Goal: Task Accomplishment & Management: Manage account settings

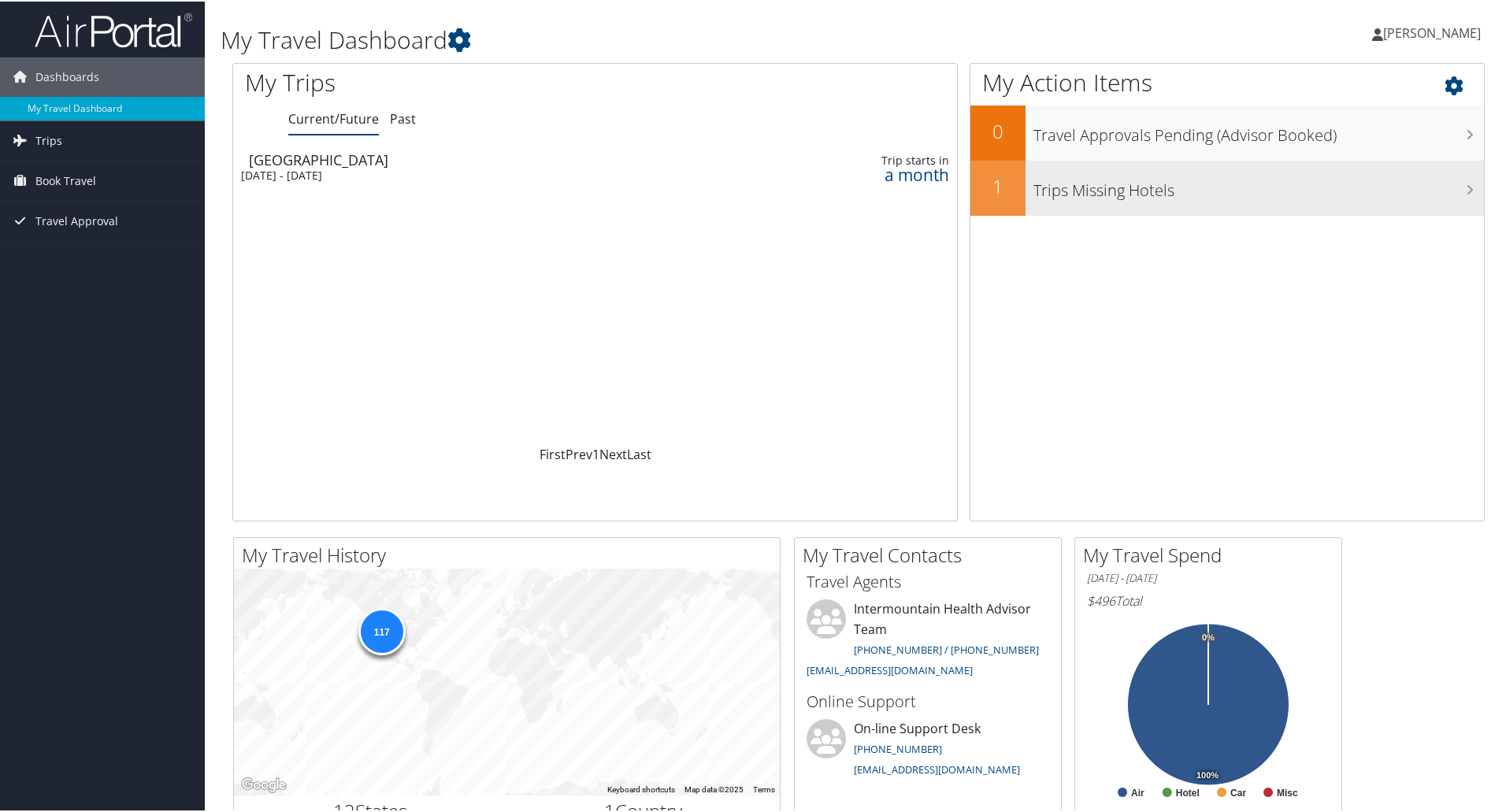
click at [1134, 194] on h3 "Trips Missing Hotels" at bounding box center [1258, 185] width 450 height 30
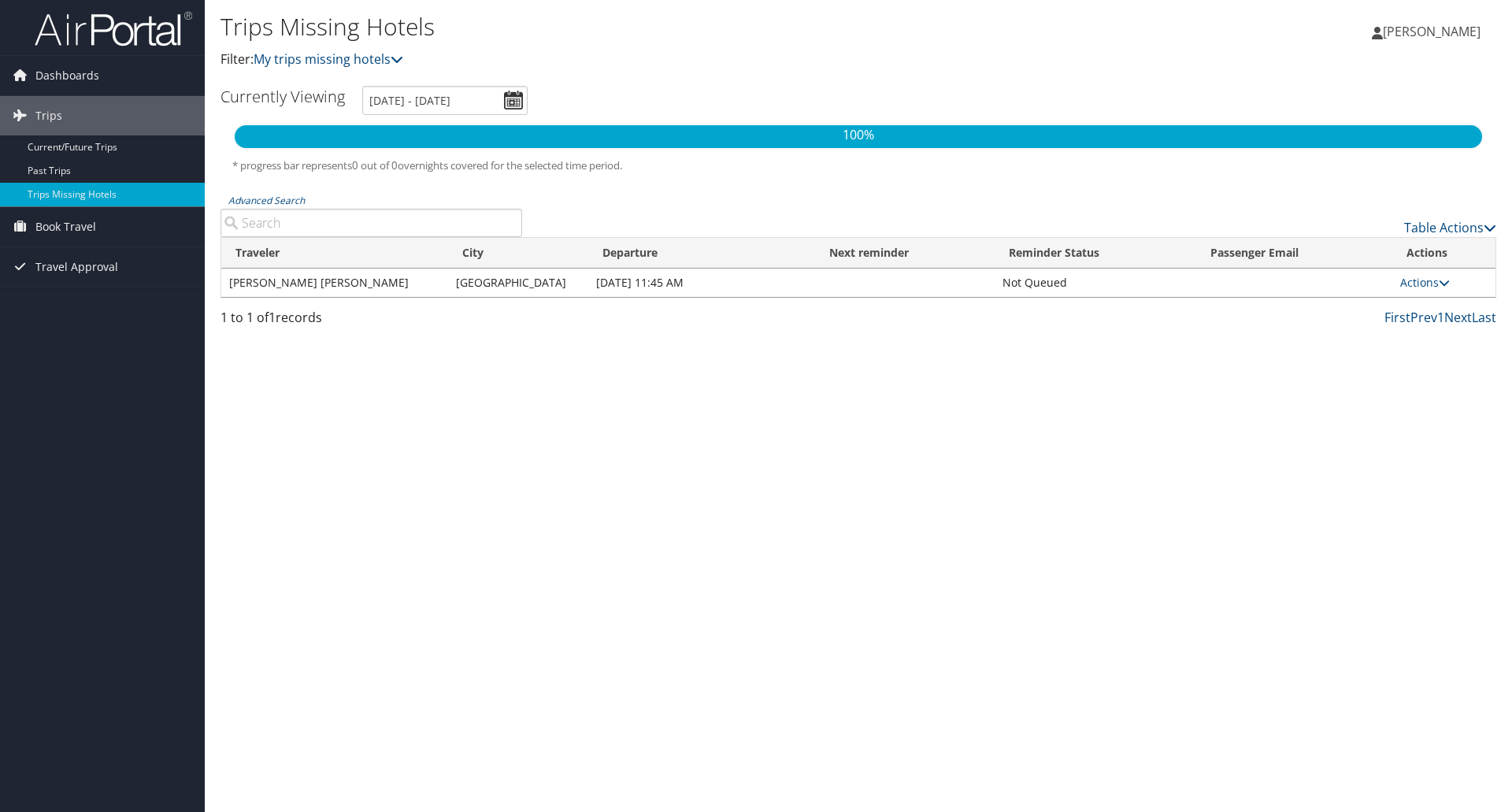
click at [403, 284] on td "[PERSON_NAME] [PERSON_NAME]" at bounding box center [334, 282] width 227 height 29
click at [1443, 282] on icon at bounding box center [1444, 282] width 11 height 11
click at [1414, 363] on link "Attach Hotel" at bounding box center [1388, 358] width 109 height 27
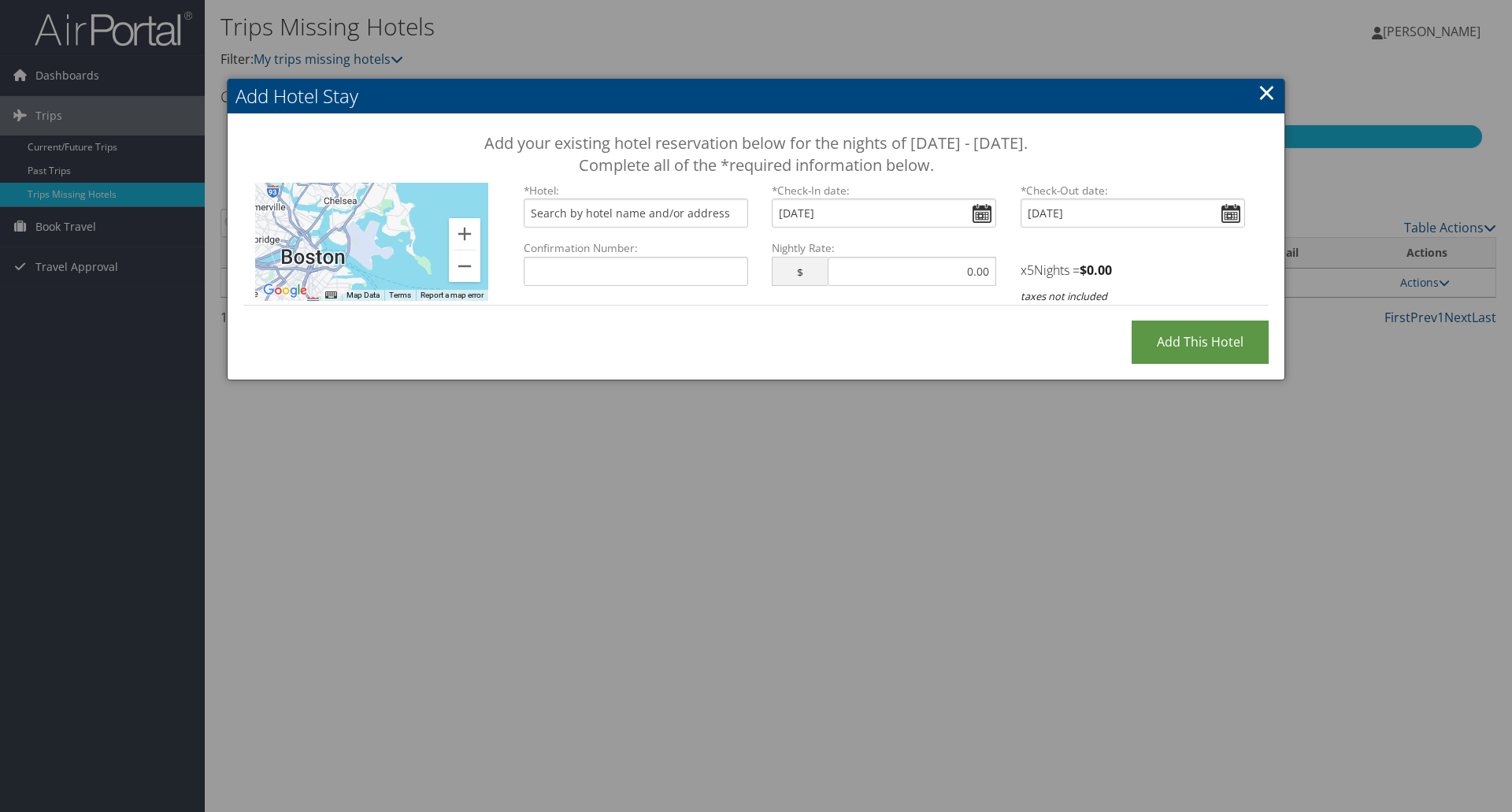
click at [1261, 85] on link "×" at bounding box center [1267, 92] width 18 height 31
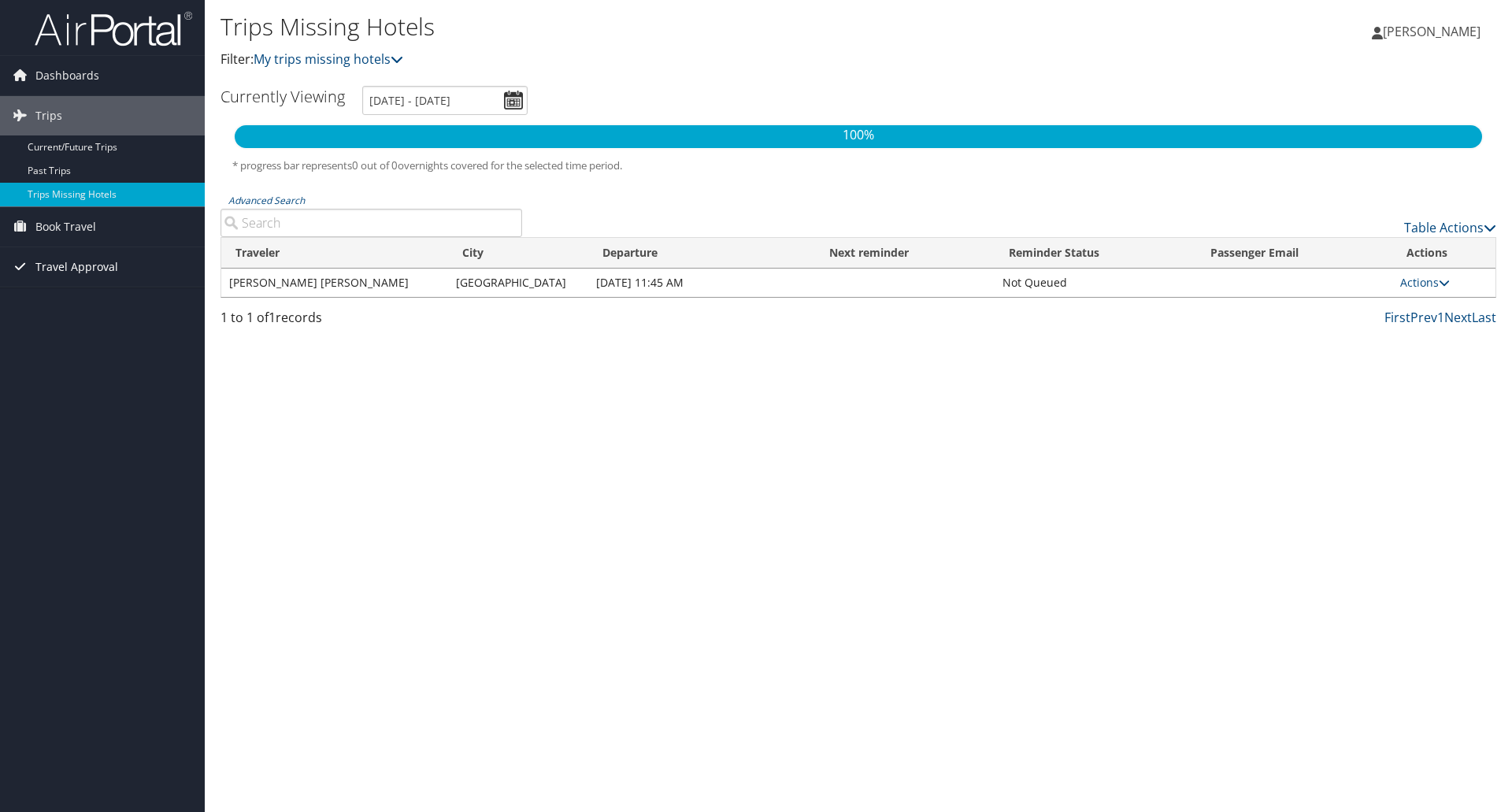
click at [79, 267] on span "Travel Approval" at bounding box center [77, 267] width 83 height 40
click at [105, 298] on link "Pending Trip Approvals" at bounding box center [102, 298] width 205 height 23
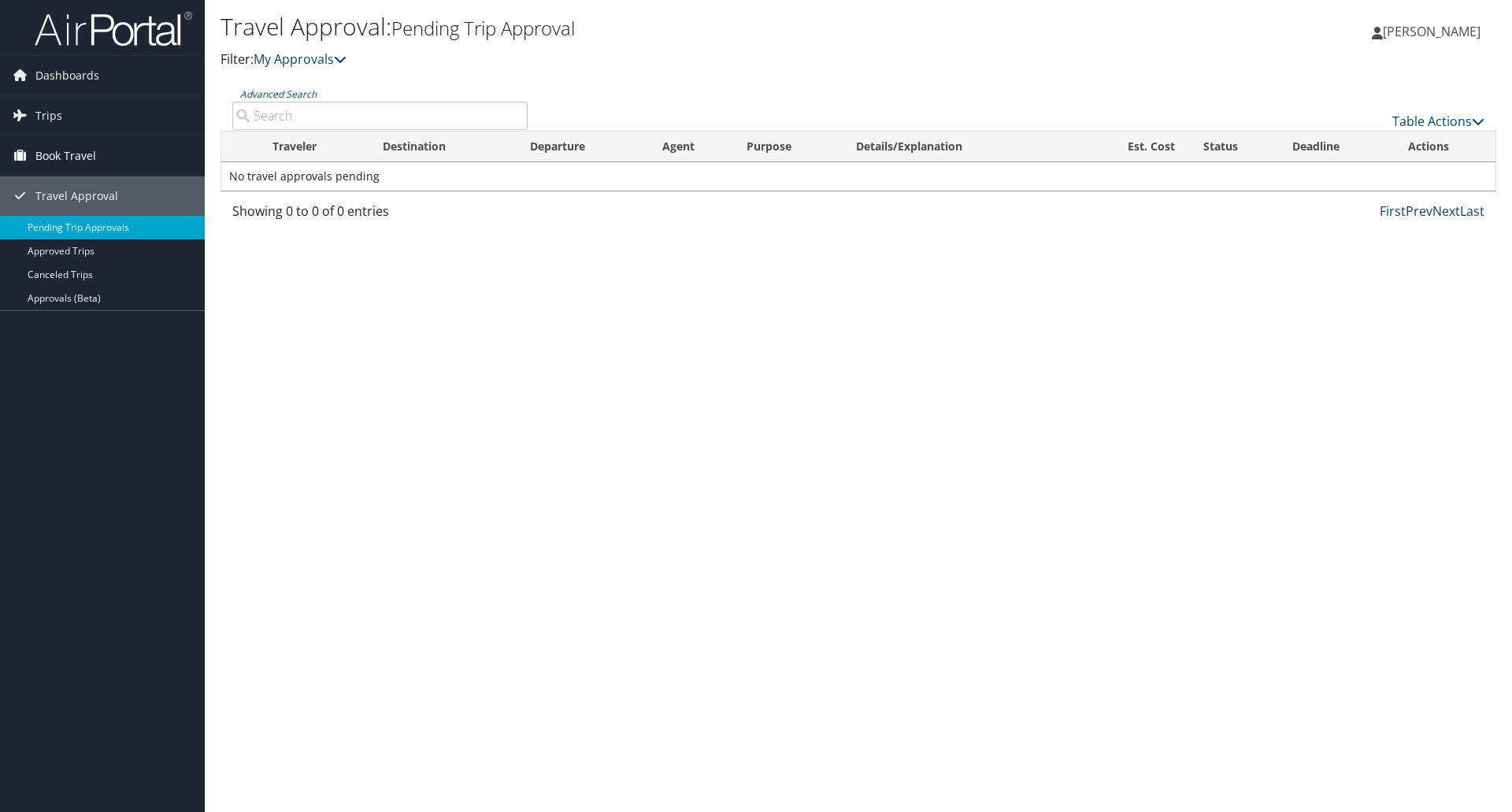
click at [76, 159] on span "Book Travel" at bounding box center [66, 156] width 60 height 40
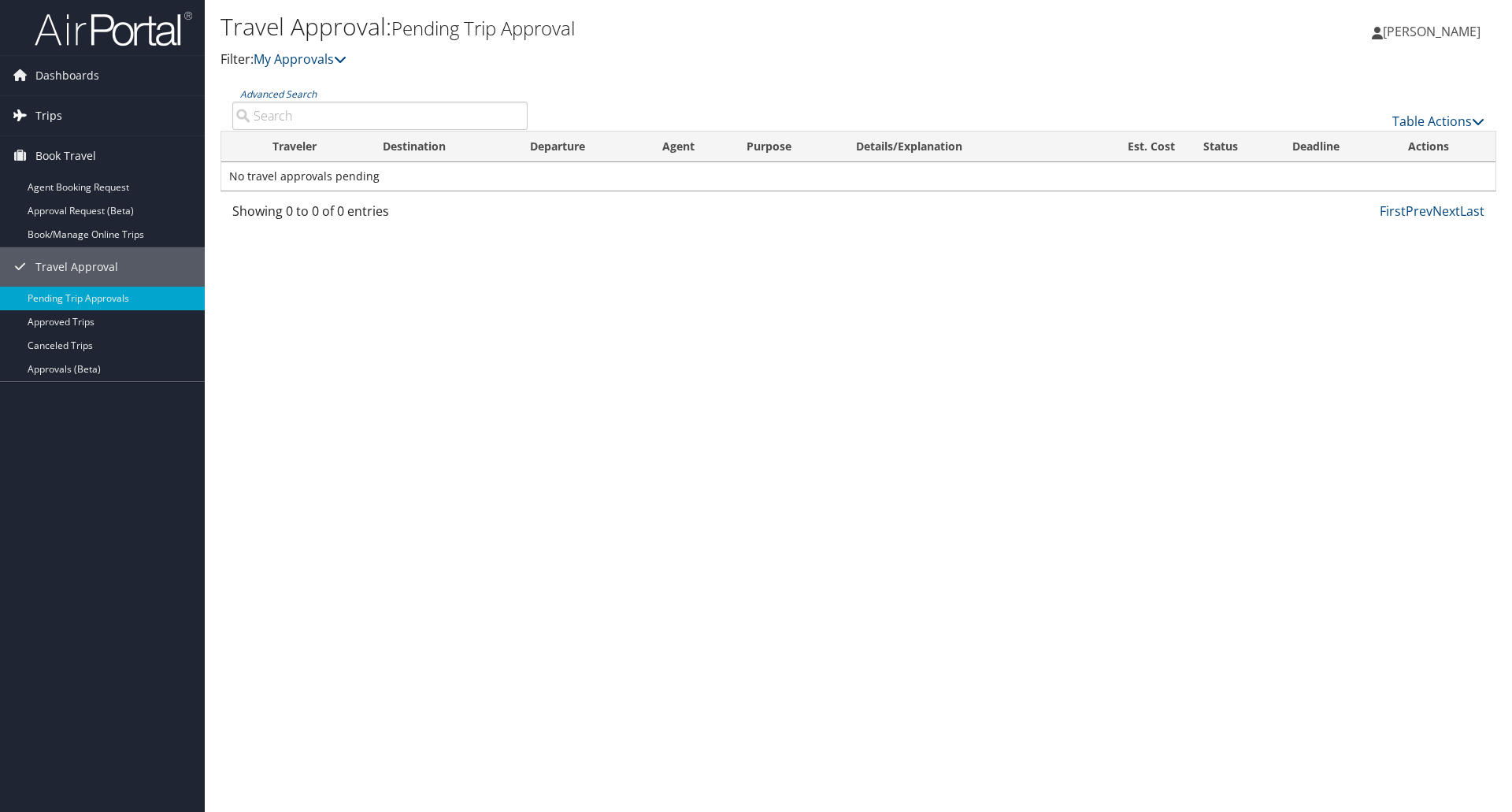
click at [57, 115] on span "Trips" at bounding box center [48, 116] width 27 height 40
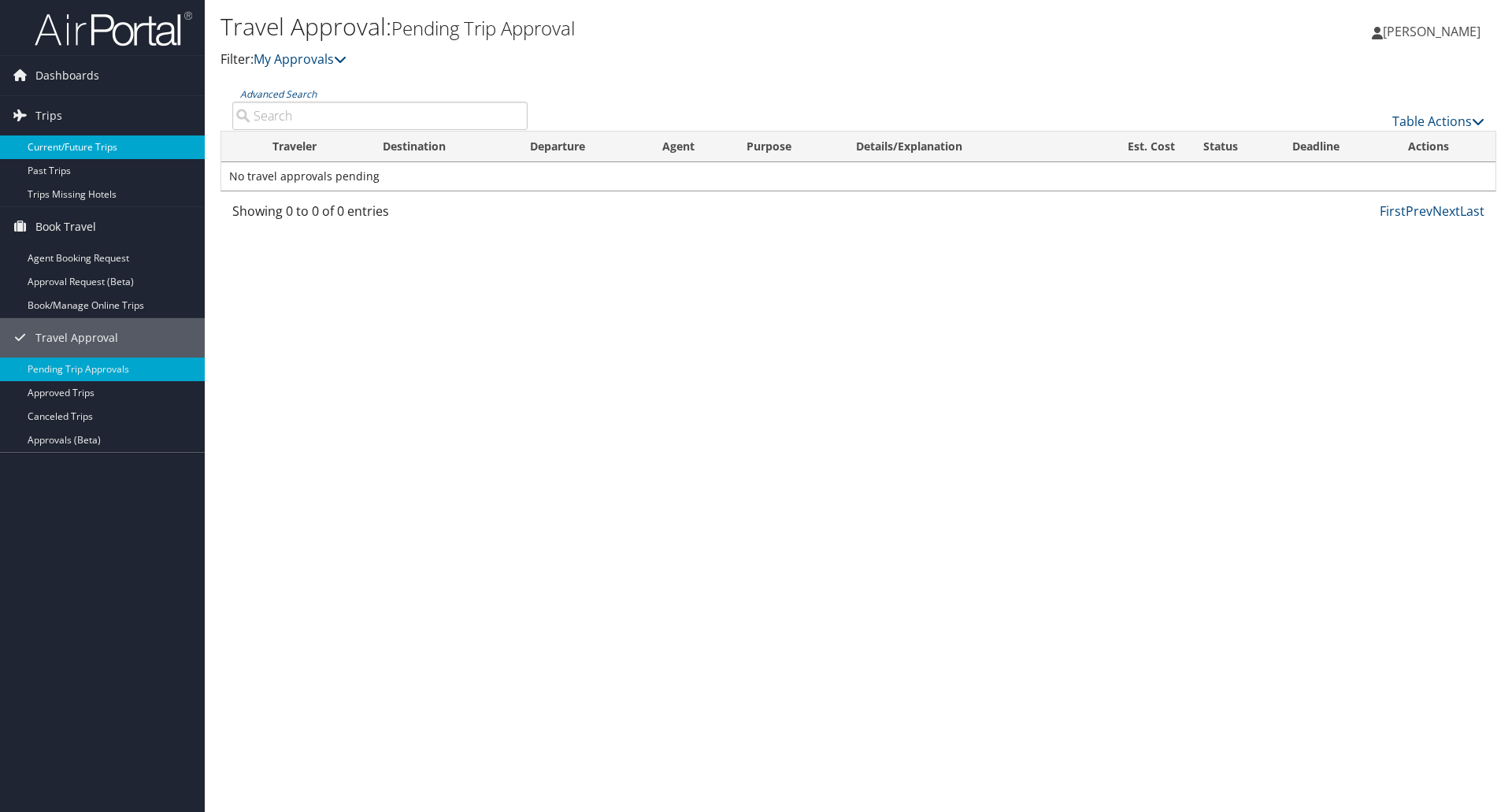
click at [98, 148] on link "Current/Future Trips" at bounding box center [102, 147] width 205 height 23
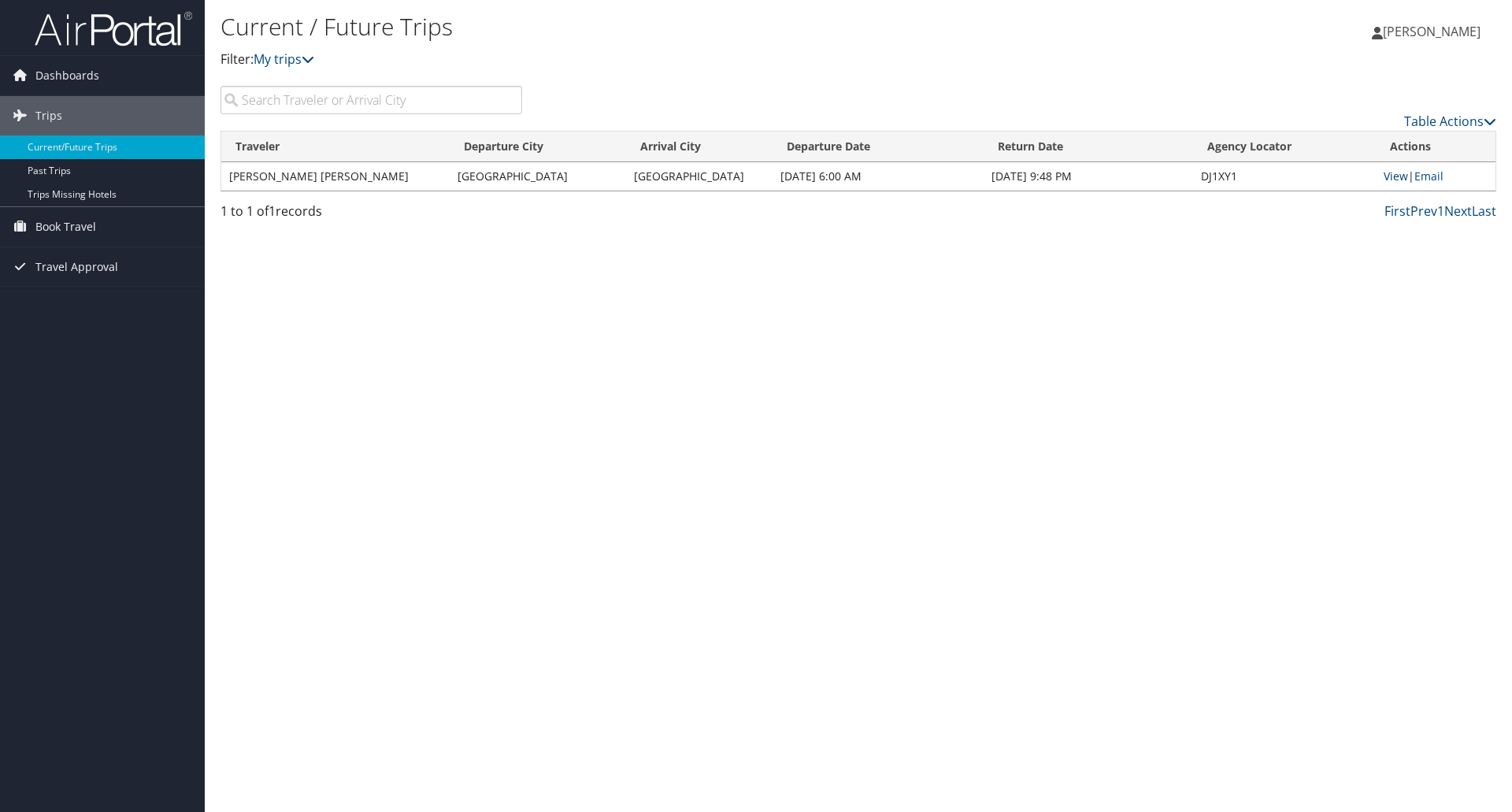
click at [1391, 174] on link "View" at bounding box center [1396, 175] width 24 height 15
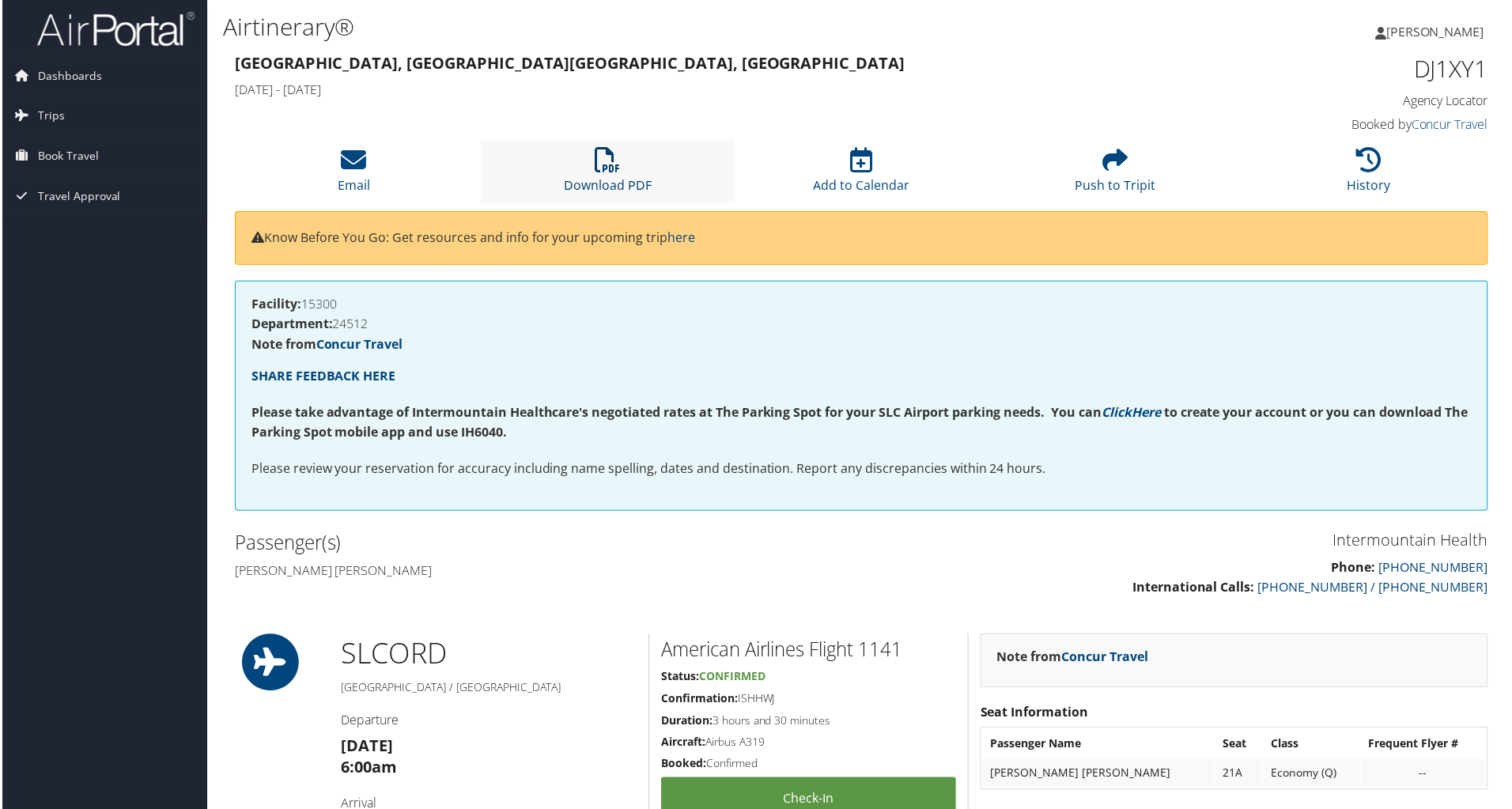
click at [612, 179] on link "Download PDF" at bounding box center [607, 175] width 88 height 38
click at [49, 120] on span "Trips" at bounding box center [49, 116] width 27 height 40
click at [78, 149] on link "Current/Future Trips" at bounding box center [102, 147] width 206 height 23
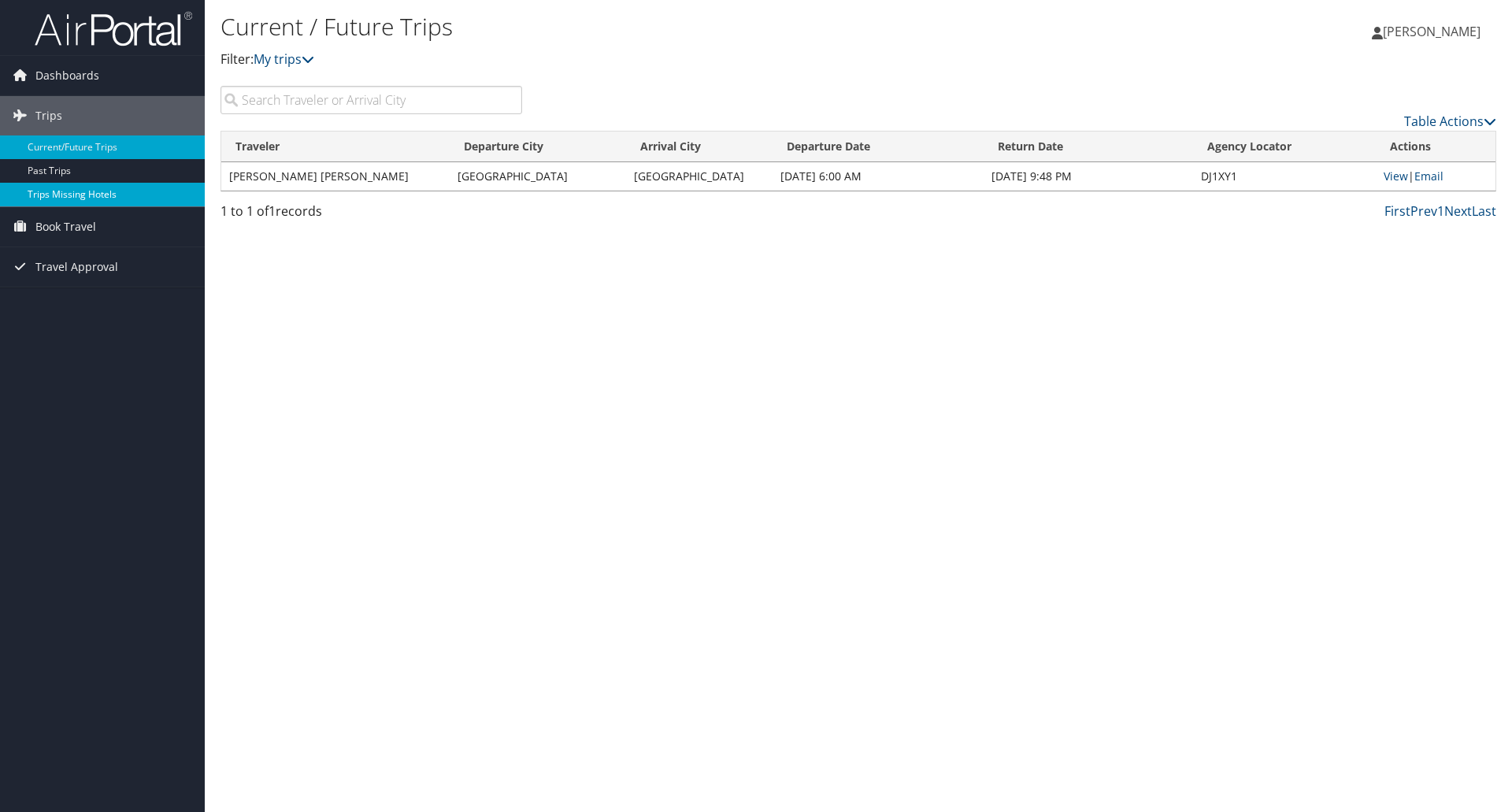
click at [124, 196] on link "Trips Missing Hotels" at bounding box center [102, 193] width 205 height 23
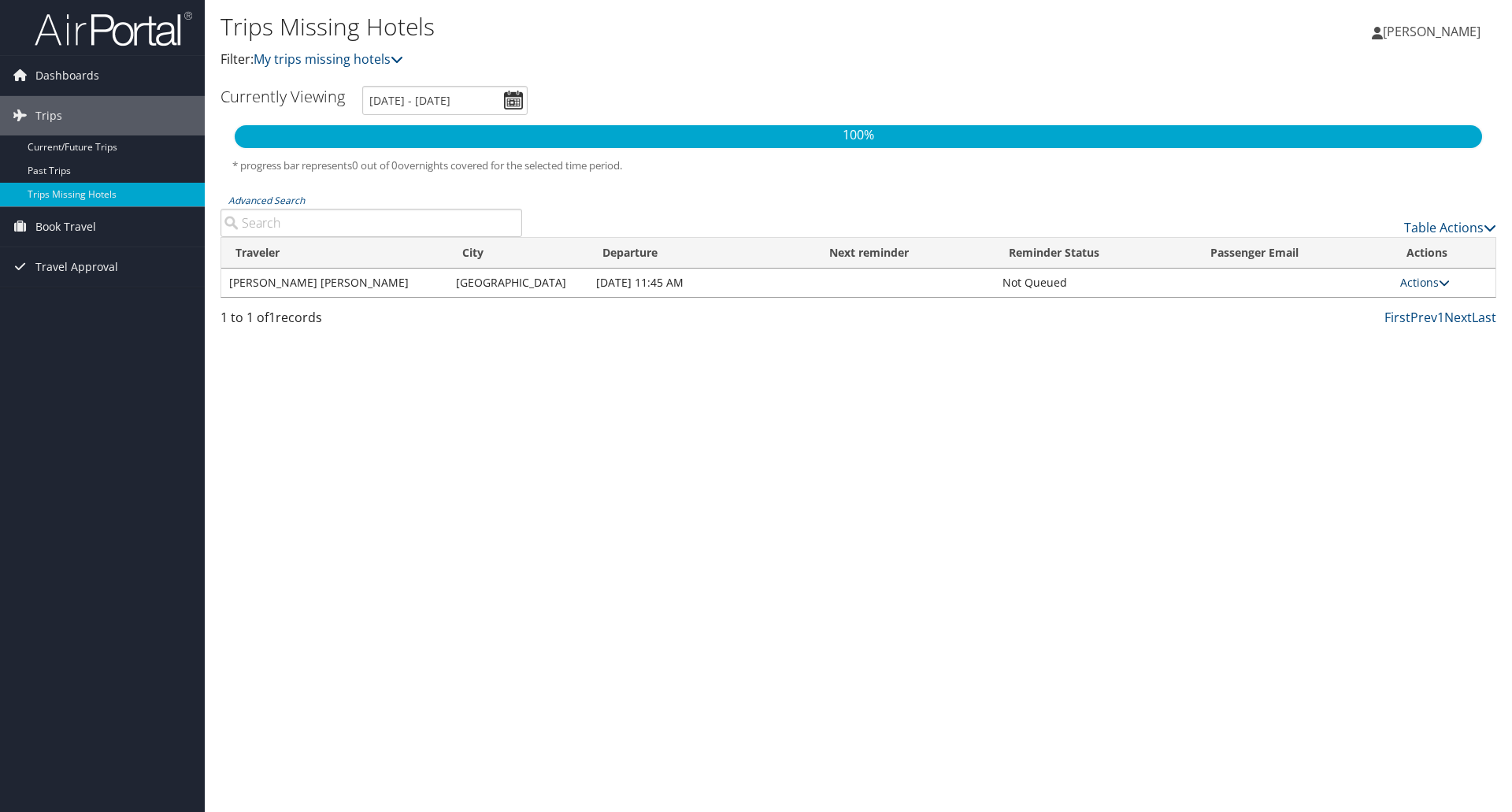
click at [1433, 284] on link "Actions" at bounding box center [1425, 282] width 49 height 15
click at [1414, 361] on link "Attach Hotel" at bounding box center [1388, 358] width 109 height 27
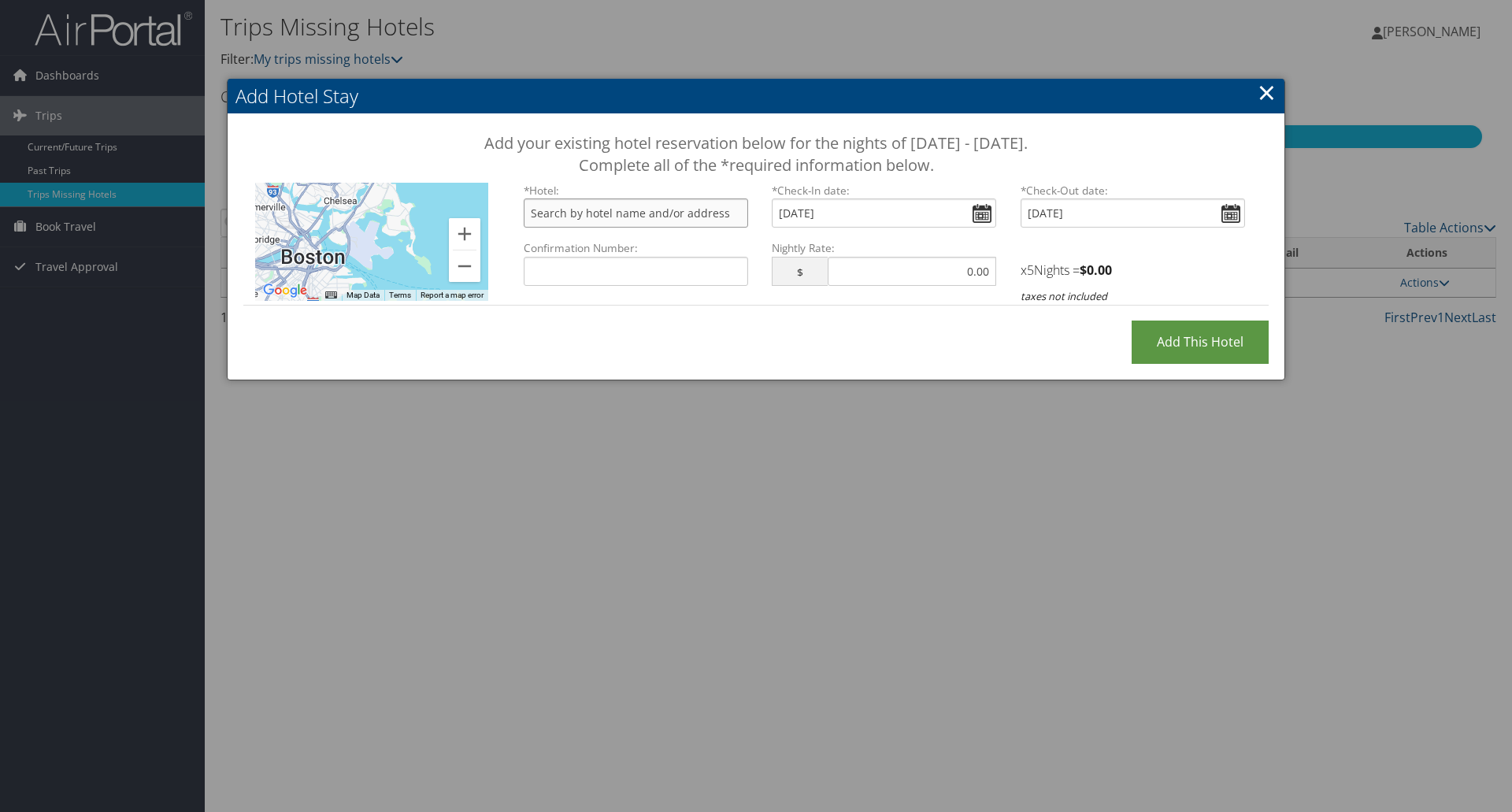
click at [652, 212] on input "text" at bounding box center [636, 213] width 225 height 29
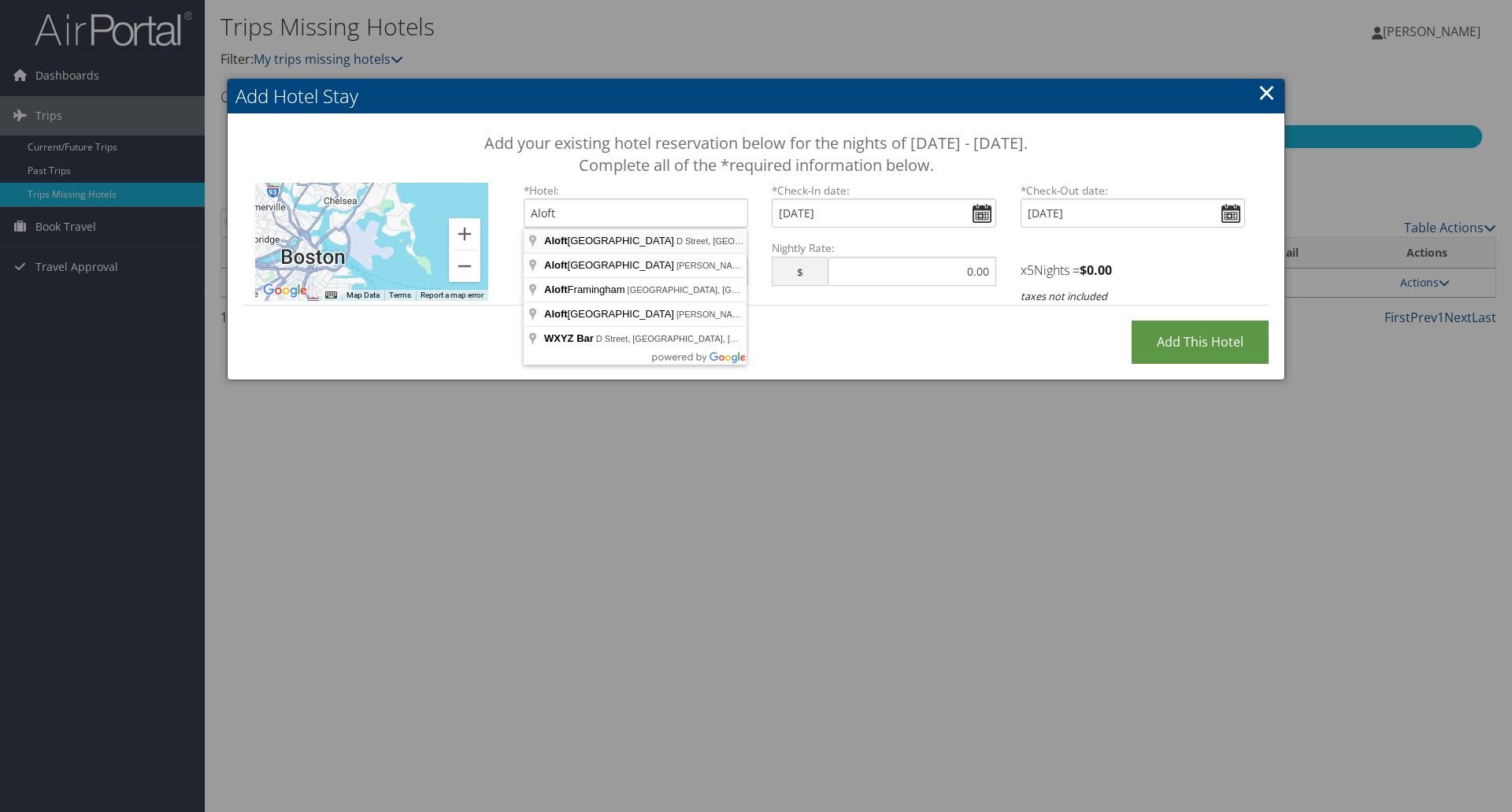
type input "Aloft Boston Seaport District, D Street, Boston, MA, USA"
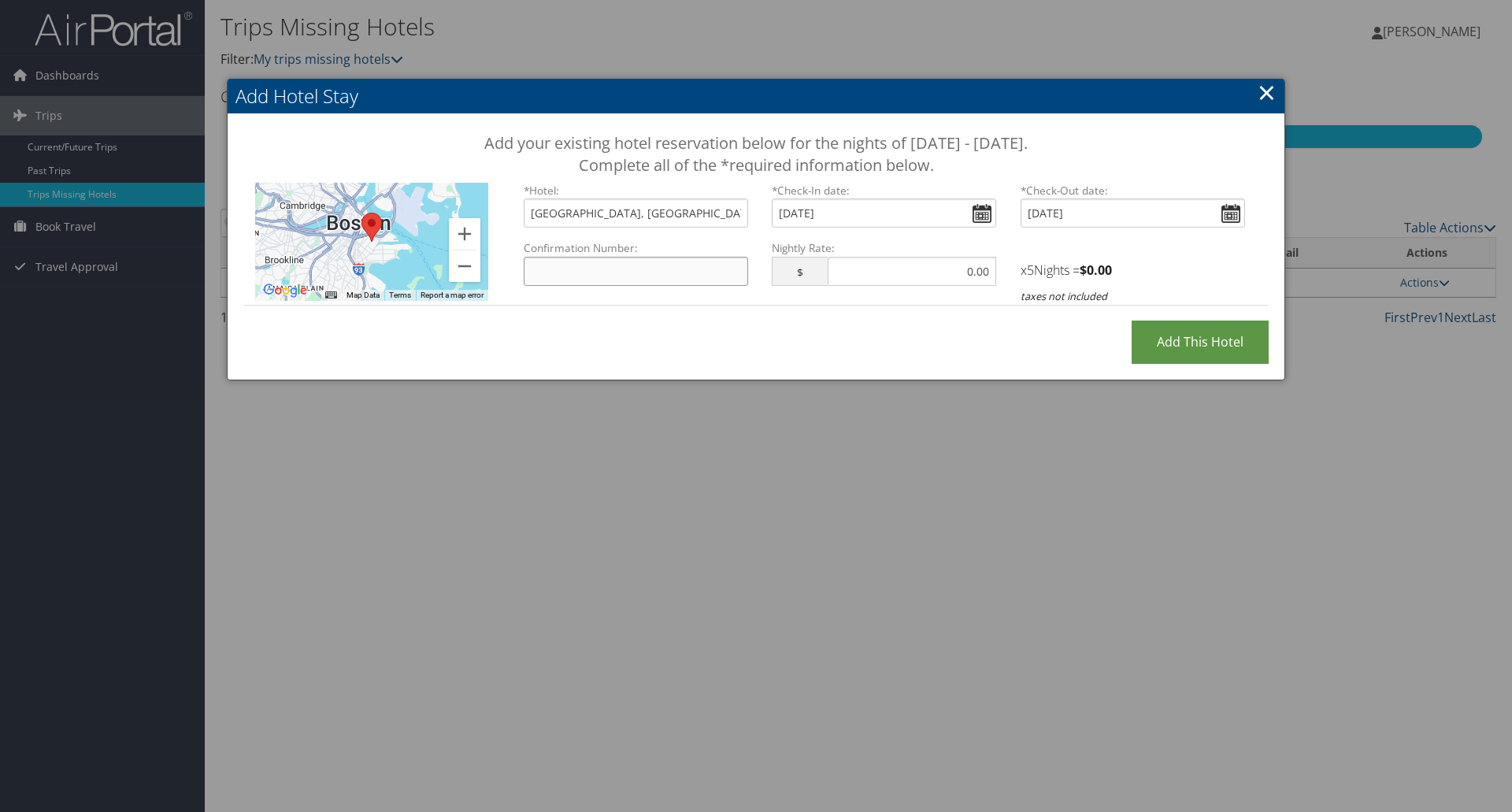
click at [650, 276] on input "Confirmation Number:" at bounding box center [636, 271] width 225 height 29
click at [952, 273] on input "text" at bounding box center [912, 271] width 168 height 29
type input "344.69"
click at [662, 271] on input "Confirmation Number:" at bounding box center [636, 271] width 225 height 29
click at [1193, 335] on input "Add this Hotel" at bounding box center [1200, 342] width 137 height 43
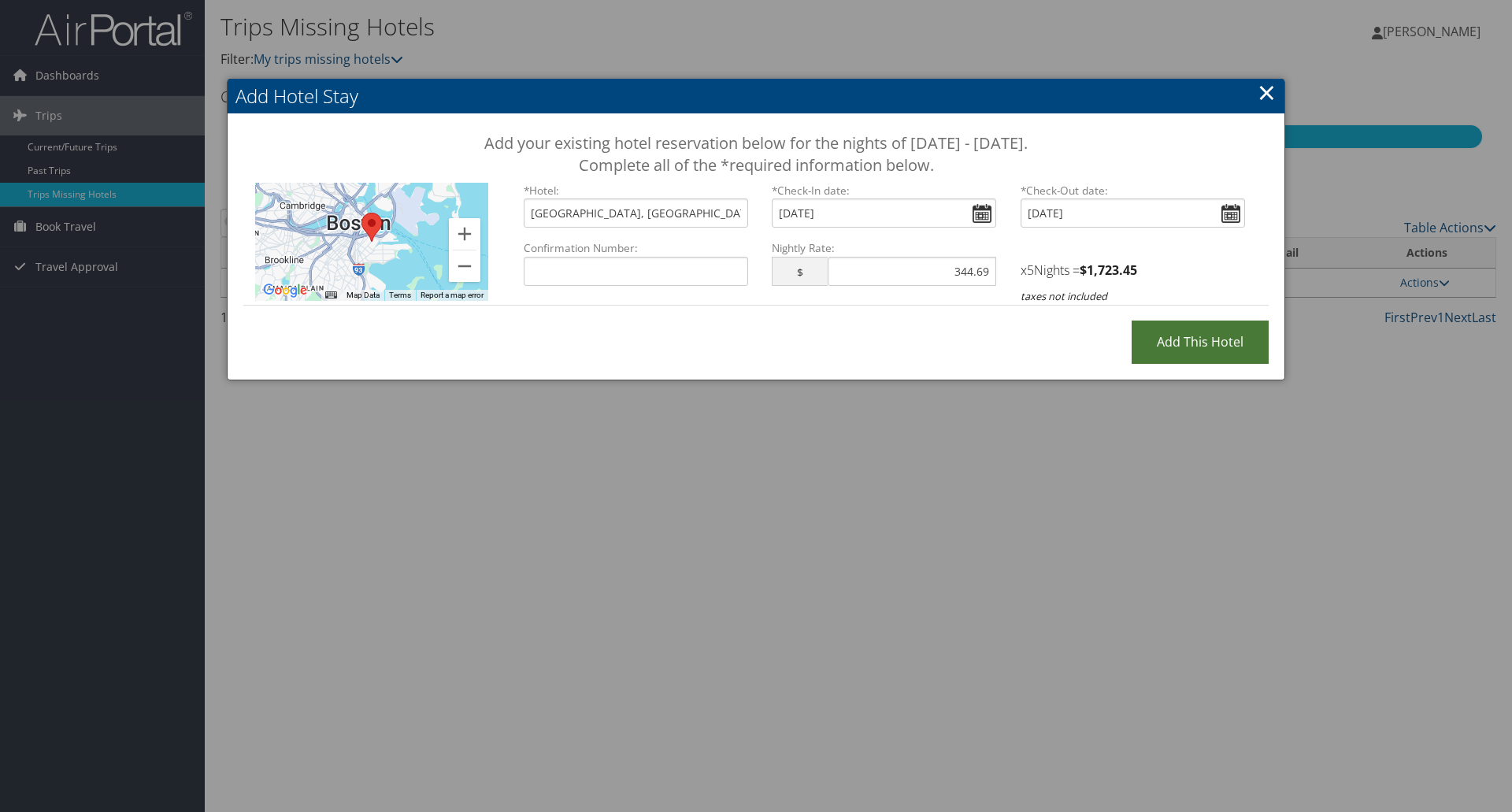
type input "Processing..."
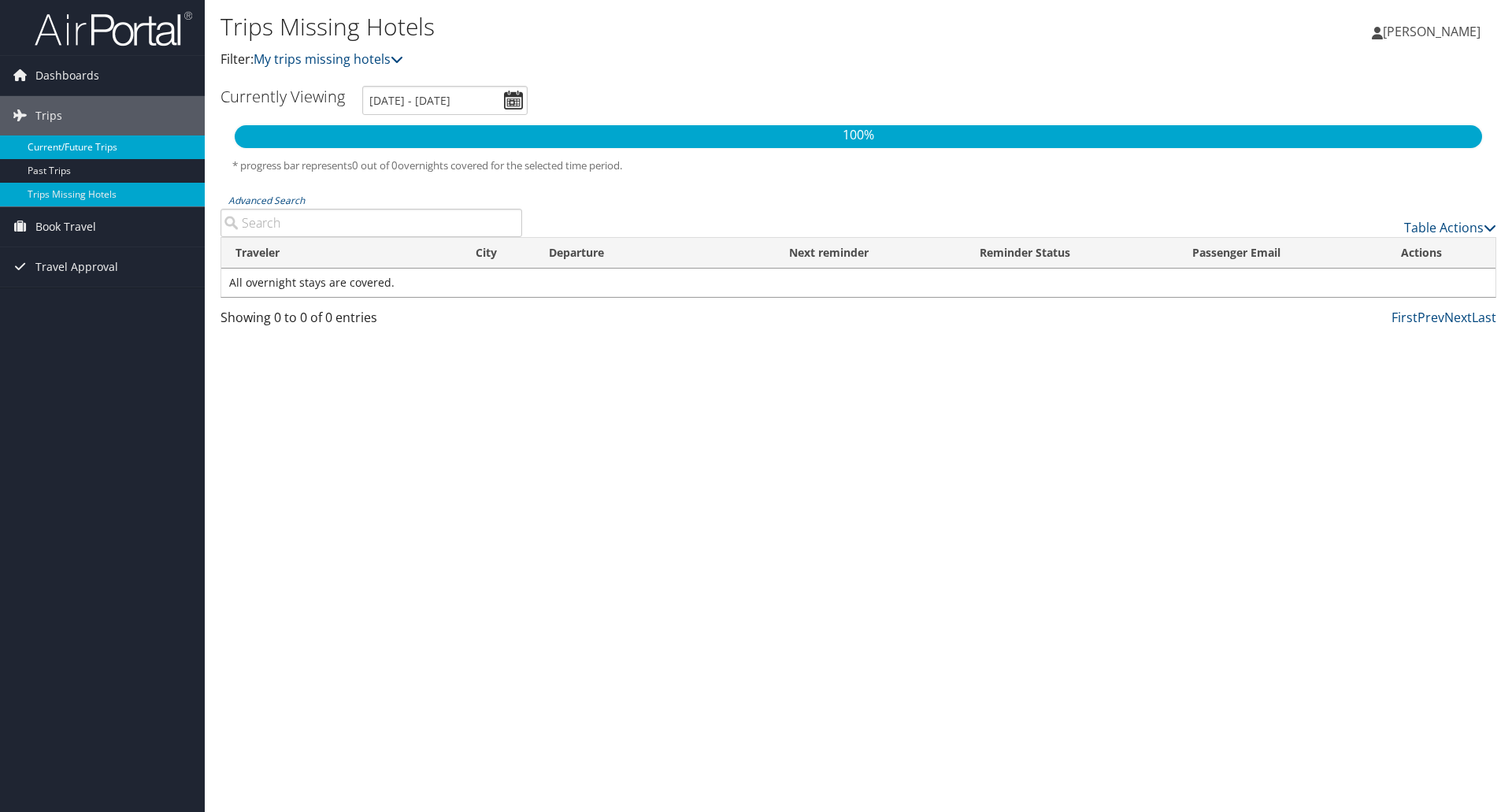
click at [83, 151] on link "Current/Future Trips" at bounding box center [102, 147] width 205 height 23
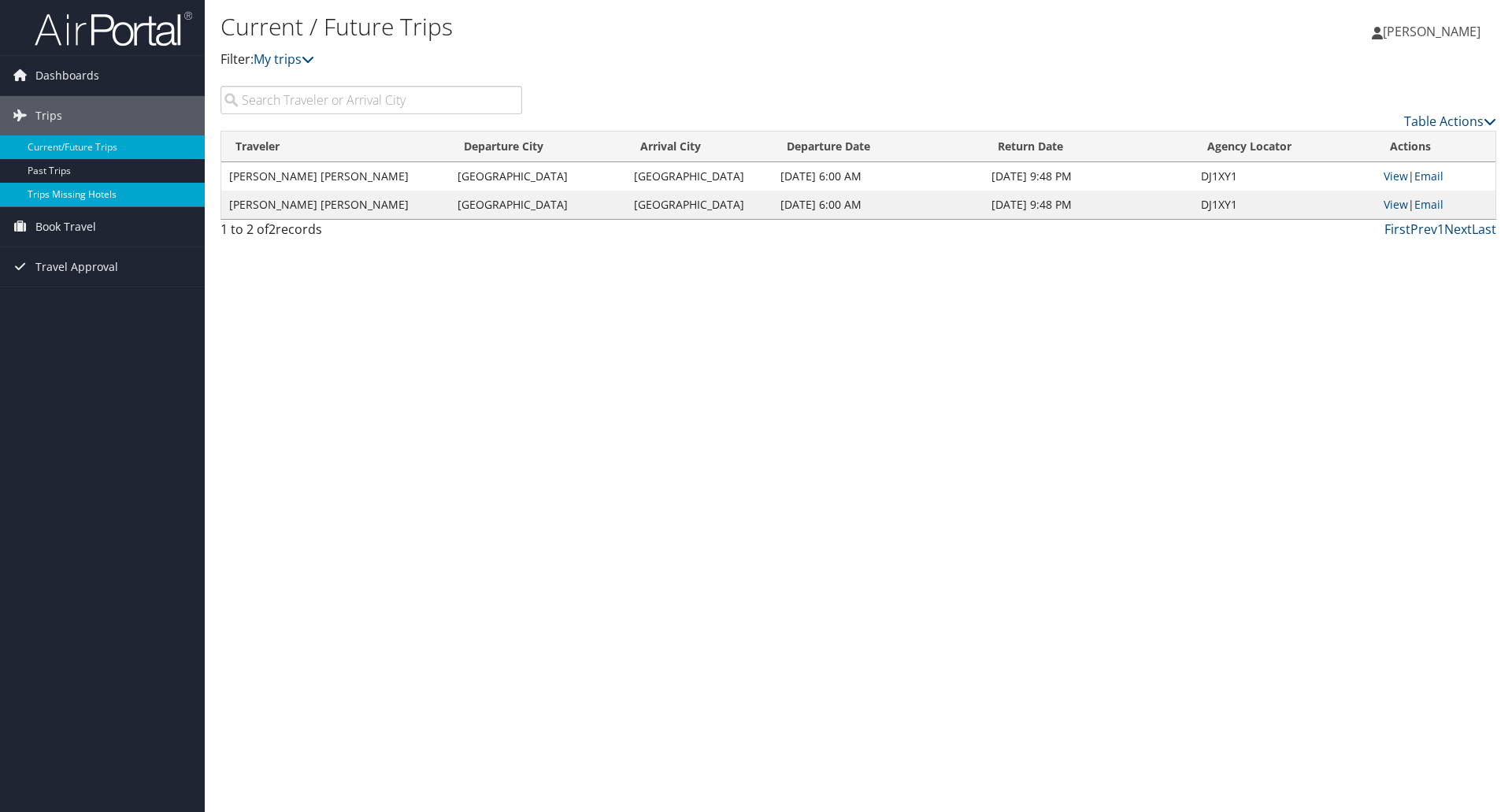
click at [83, 189] on link "Trips Missing Hotels" at bounding box center [102, 193] width 205 height 23
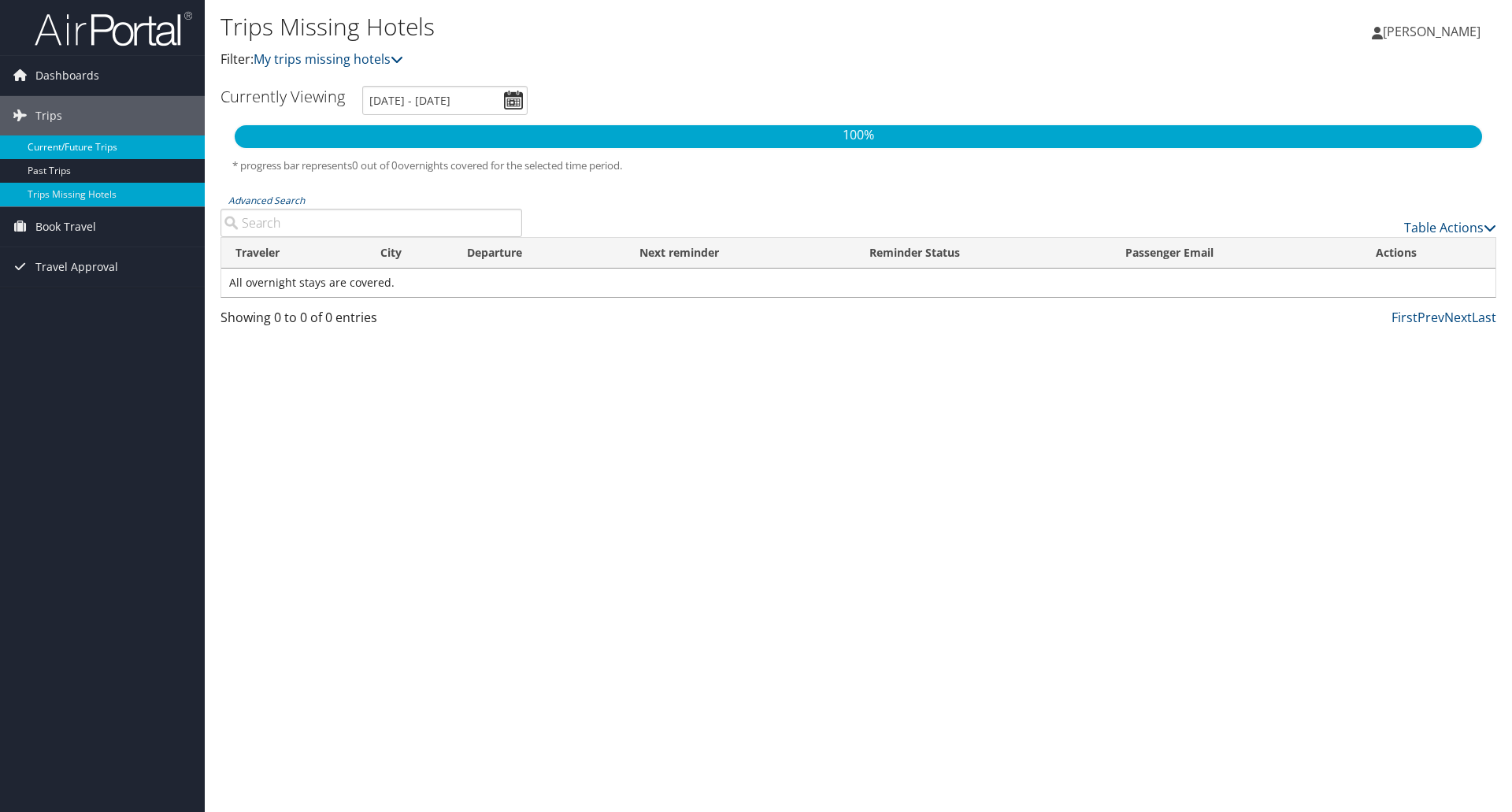
click at [81, 149] on link "Current/Future Trips" at bounding box center [102, 147] width 205 height 23
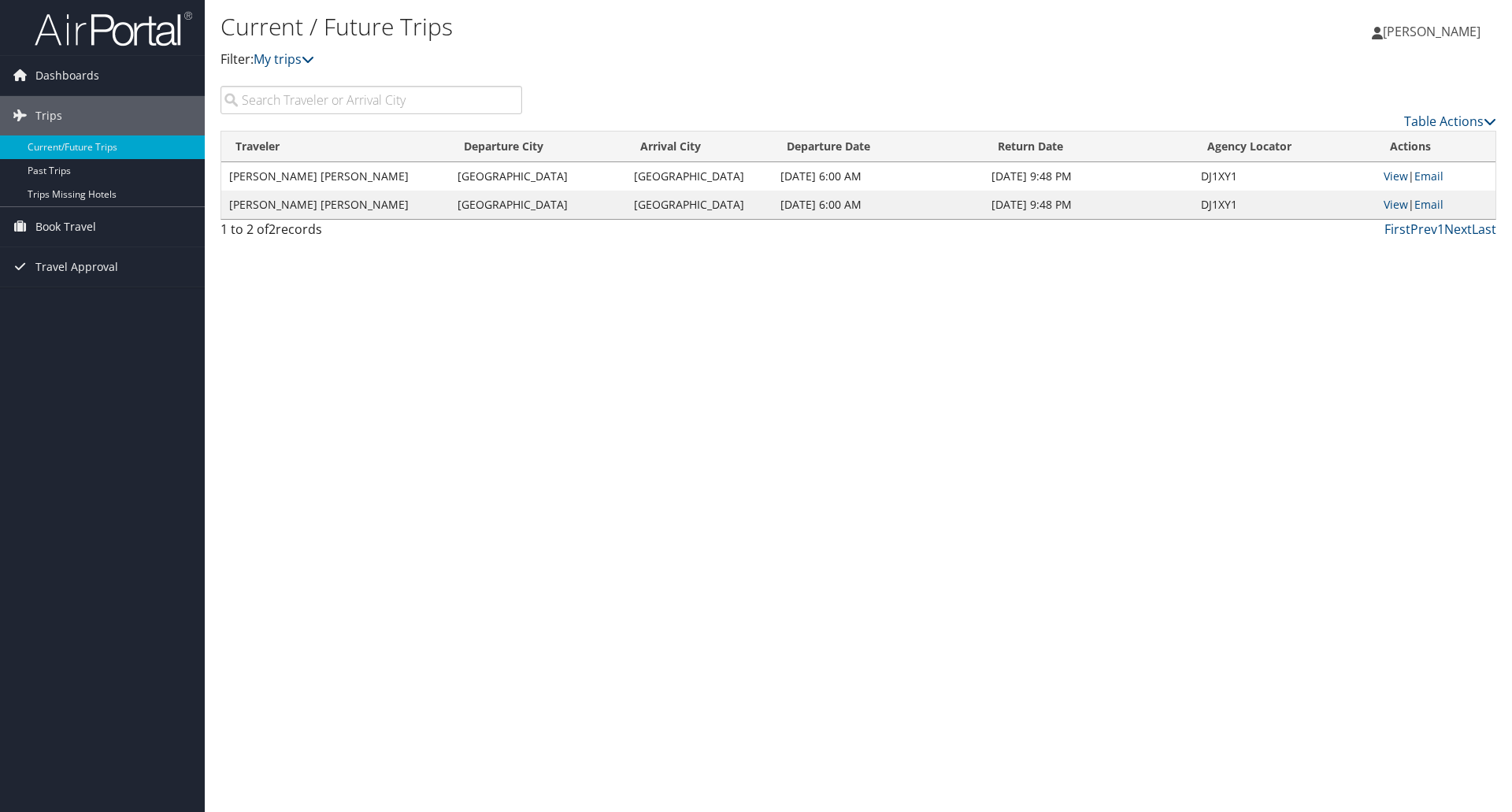
click at [1433, 22] on link "[PERSON_NAME]" at bounding box center [1434, 31] width 124 height 48
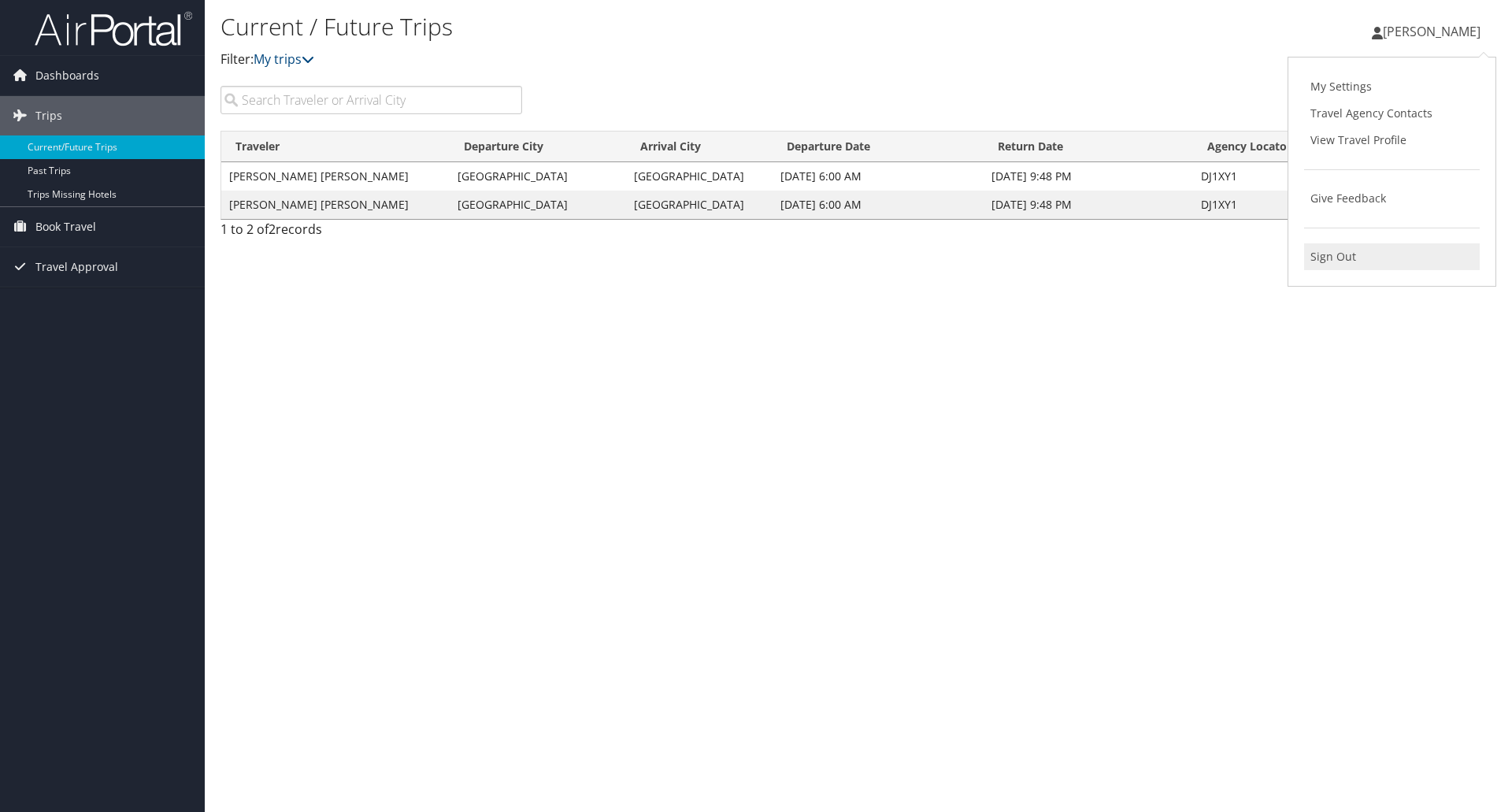
click at [1330, 258] on link "Sign Out" at bounding box center [1392, 257] width 175 height 27
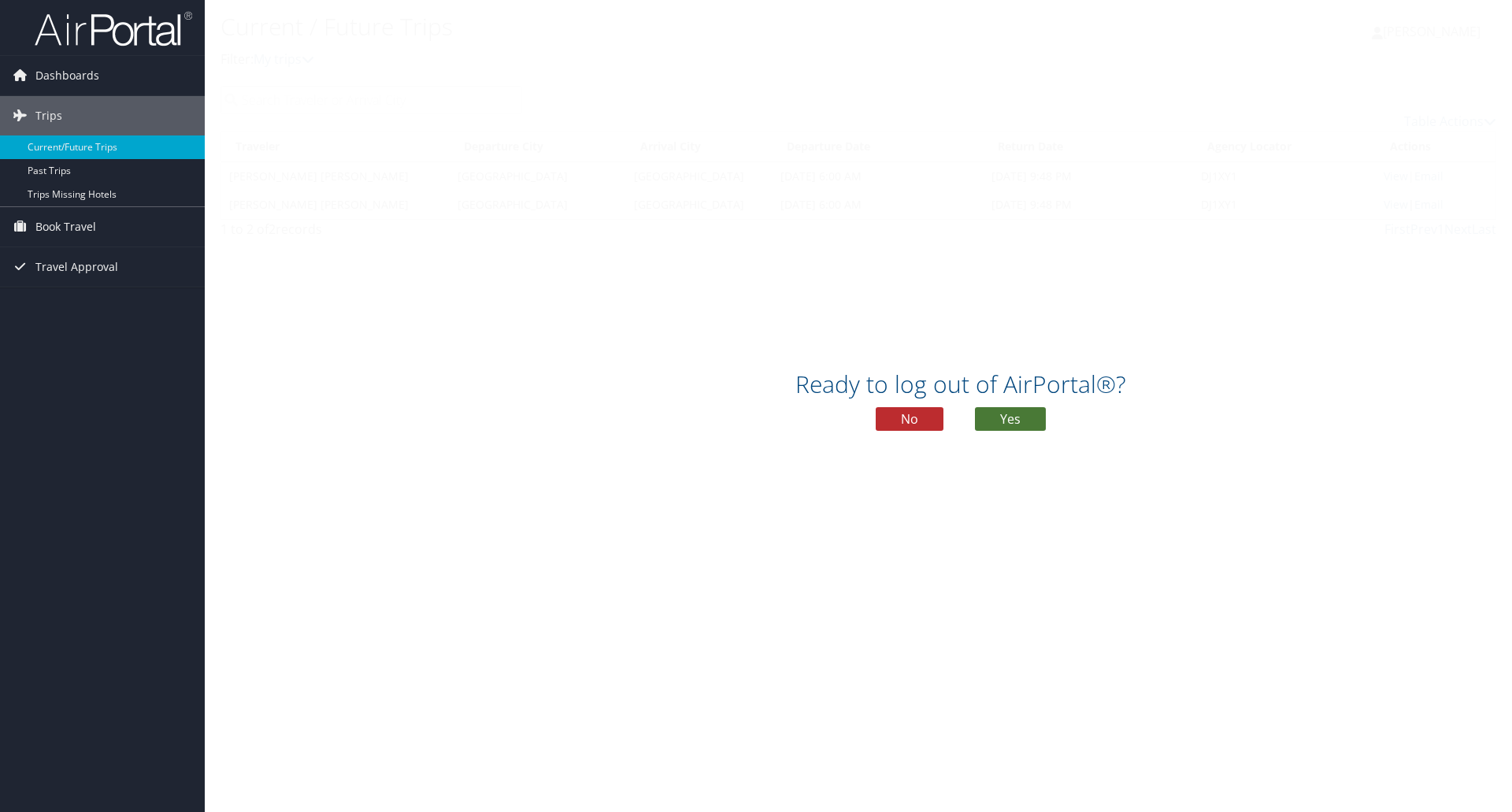
click at [1020, 419] on button "Yes" at bounding box center [1011, 418] width 71 height 23
